Goal: Task Accomplishment & Management: Use online tool/utility

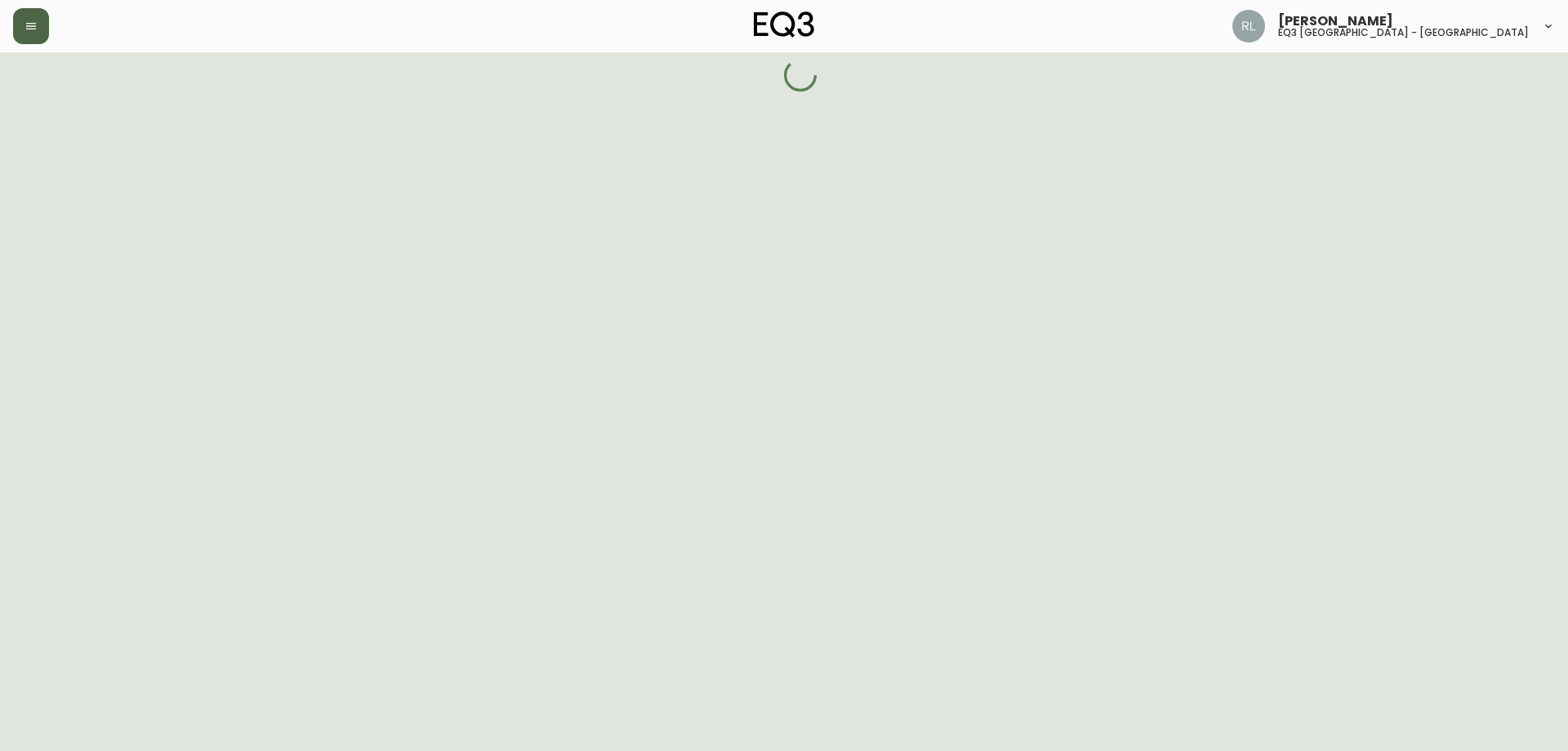
click at [31, 23] on icon "button" at bounding box center [31, 26] width 13 height 13
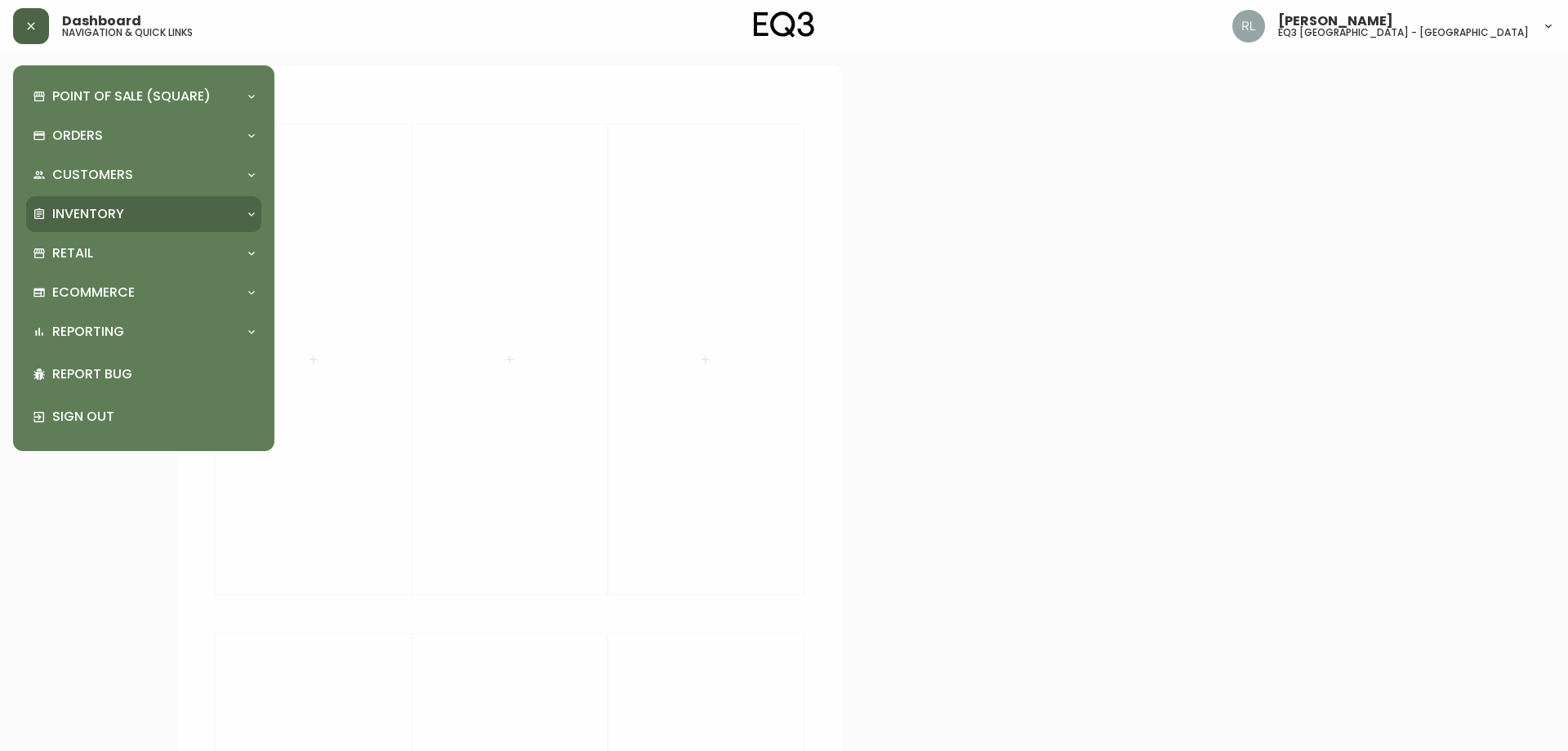
click at [88, 214] on p "Inventory" at bounding box center [88, 214] width 72 height 18
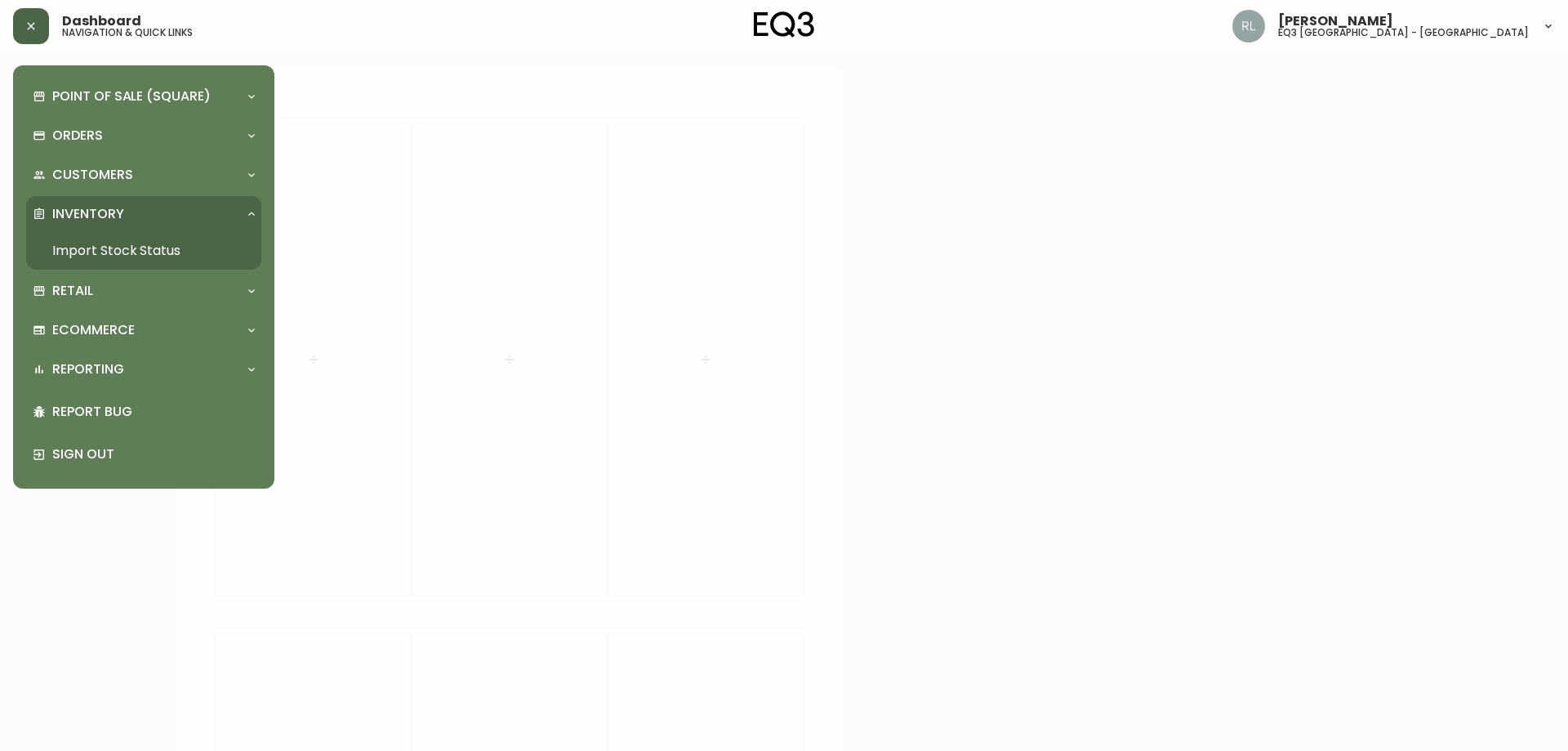
click at [103, 239] on link "Import Stock Status" at bounding box center [143, 250] width 235 height 37
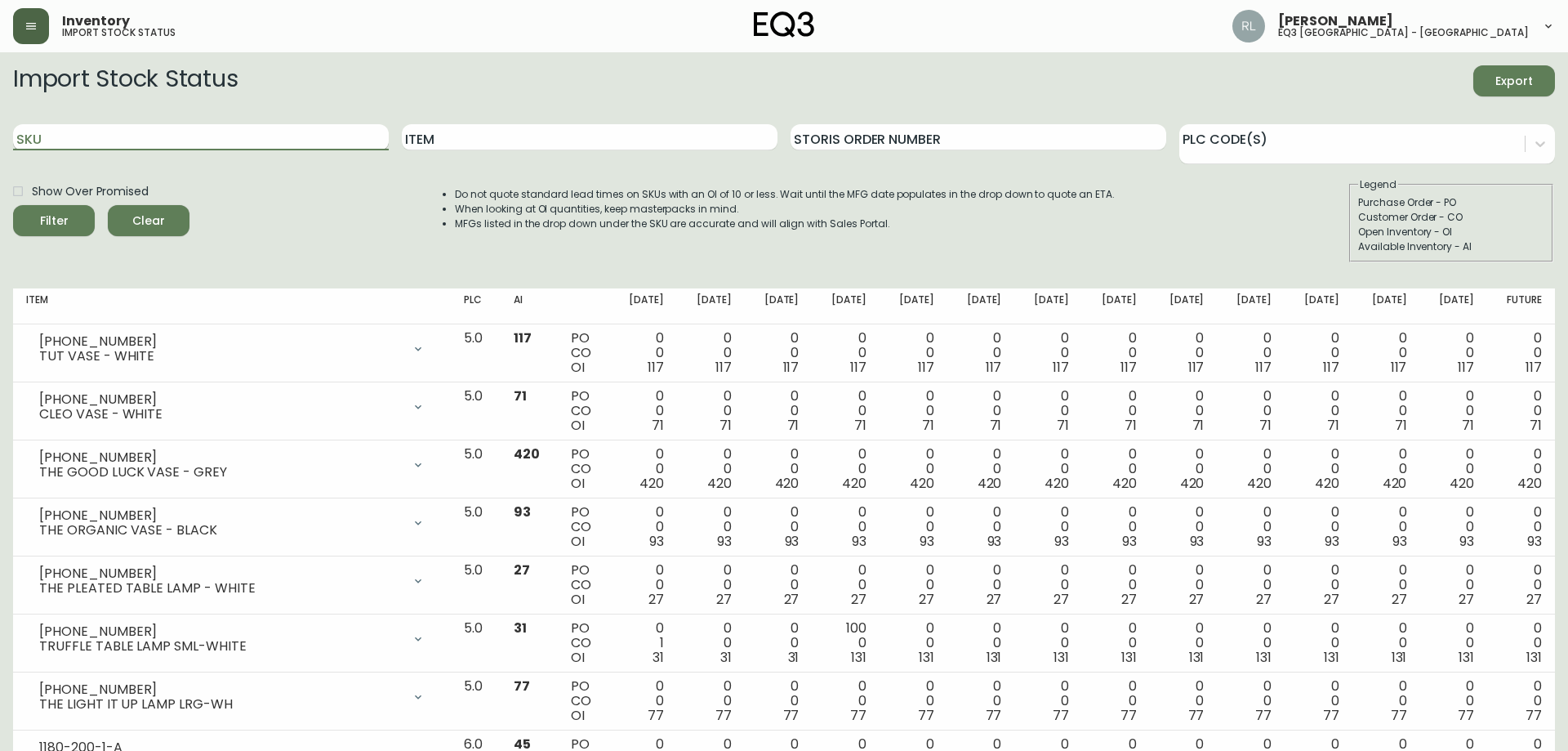
click at [186, 133] on input "SKU" at bounding box center [201, 136] width 376 height 26
paste input "[PHONE_NUMBER]"
type input "[PHONE_NUMBER]"
click at [13, 205] on button "Filter" at bounding box center [54, 220] width 82 height 31
